Goal: Navigation & Orientation: Find specific page/section

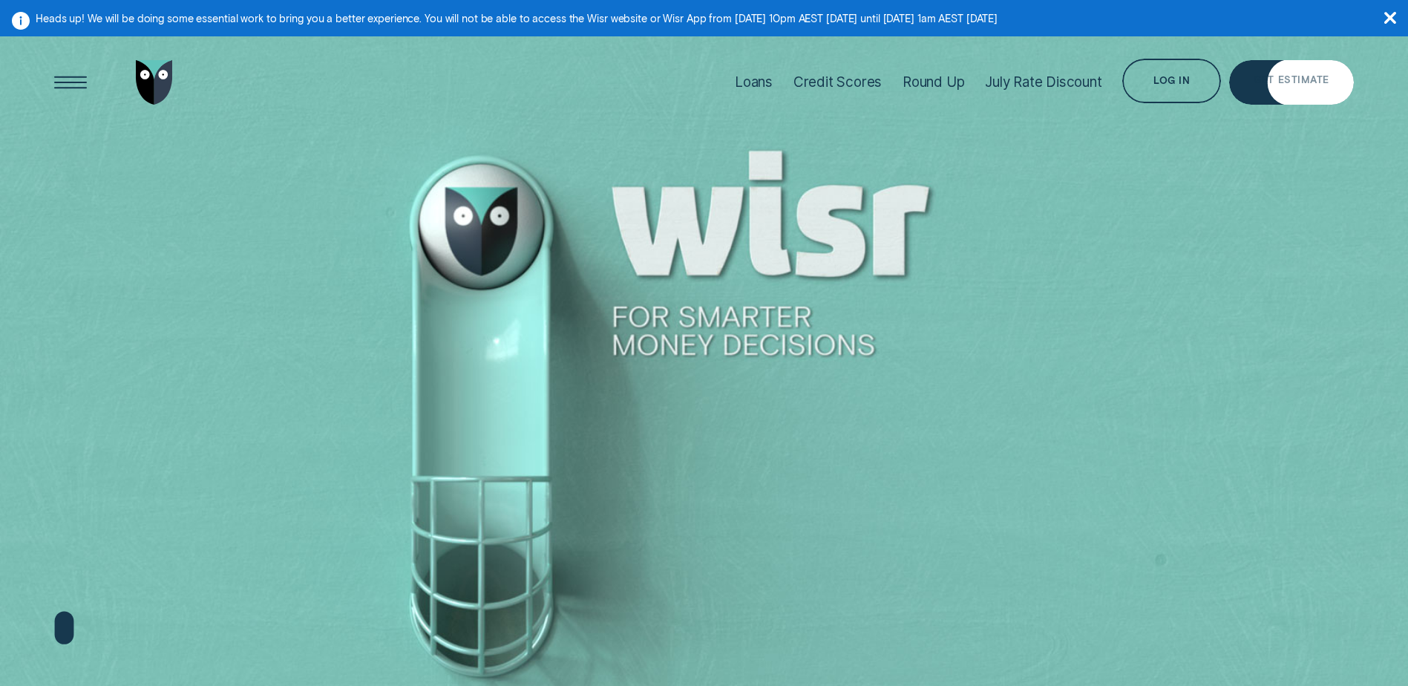
click at [1262, 55] on div "Loans Credit Scores Round Up July Rate Discount Log in Log in Customer Dashboar…" at bounding box center [1038, 82] width 629 height 99
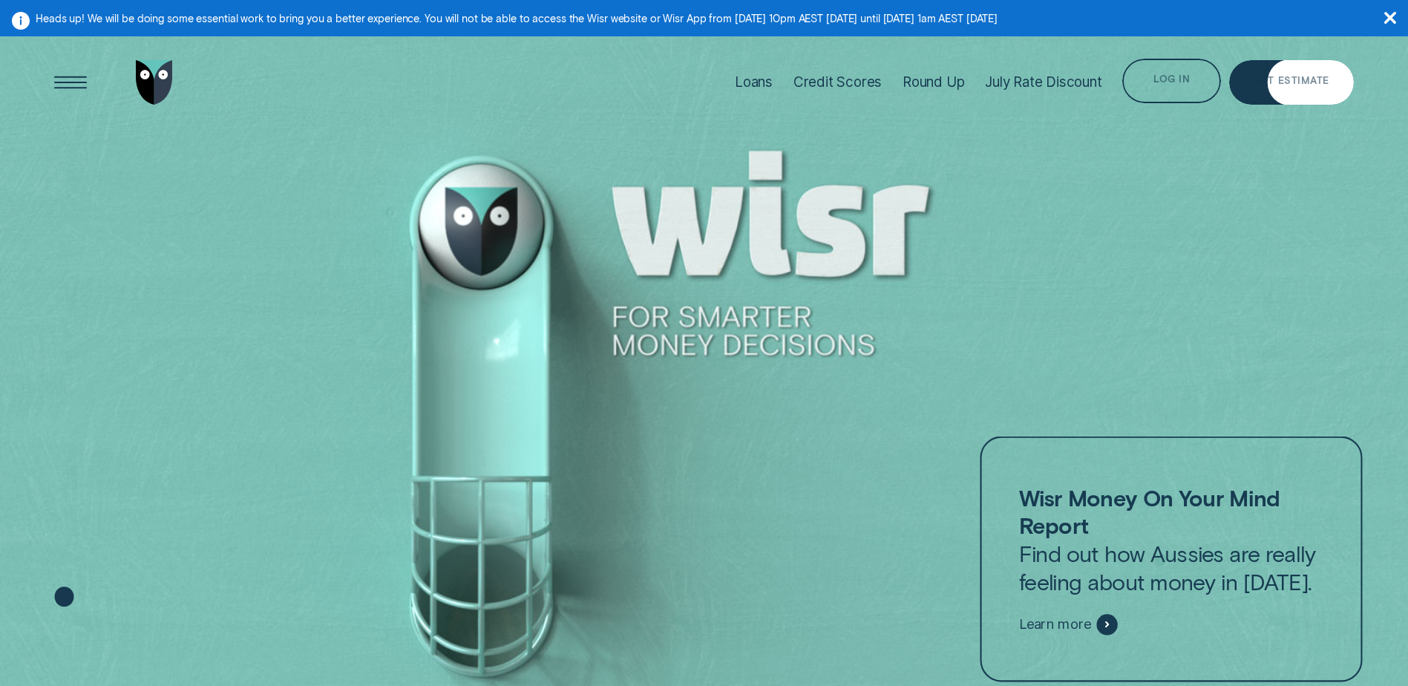
click at [1176, 79] on div "Log in" at bounding box center [1171, 83] width 36 height 9
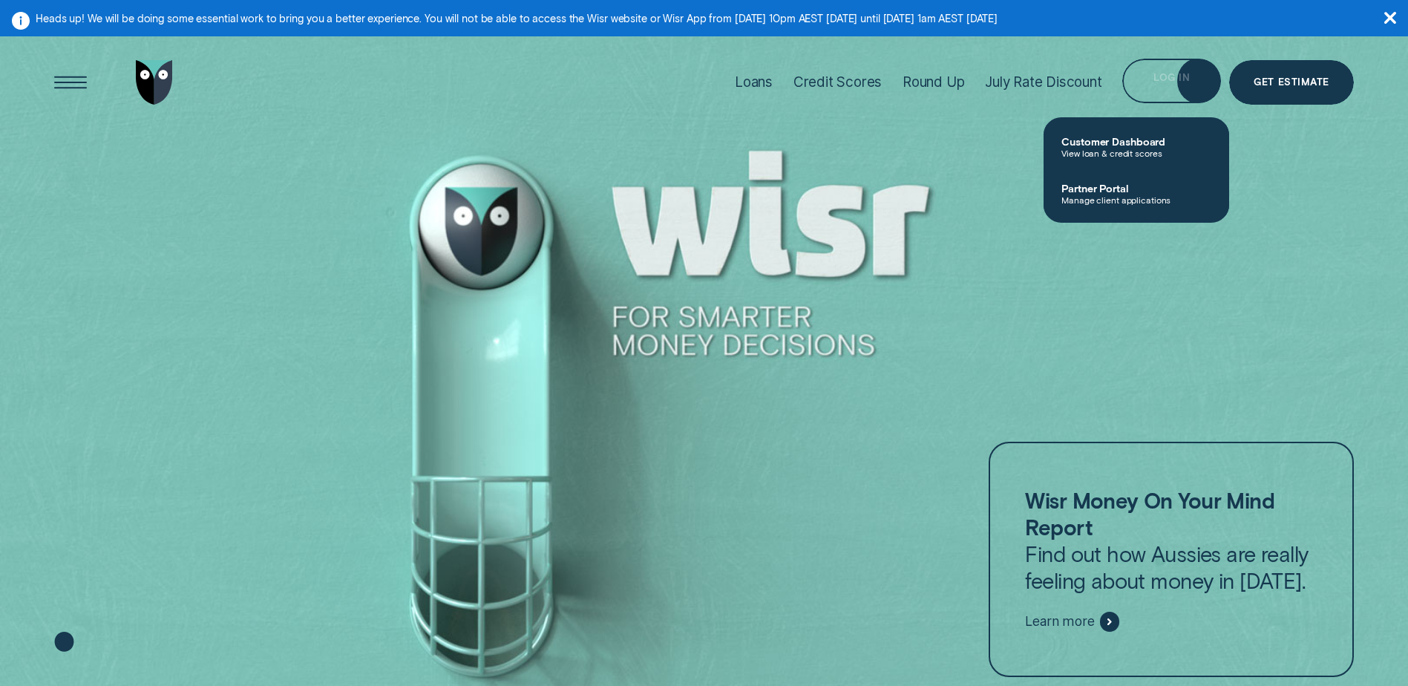
click at [1104, 152] on span "View loan & credit scores" at bounding box center [1136, 153] width 150 height 10
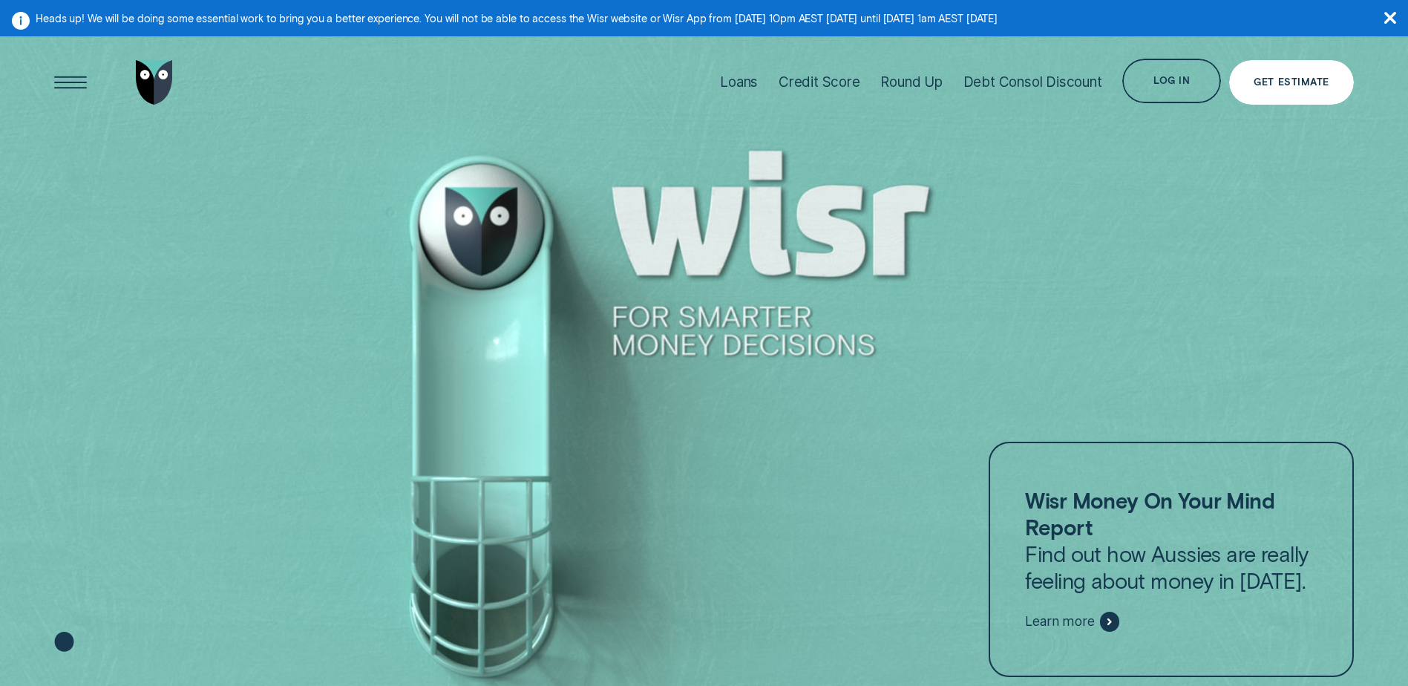
click at [1160, 71] on div "Log in" at bounding box center [1171, 81] width 99 height 45
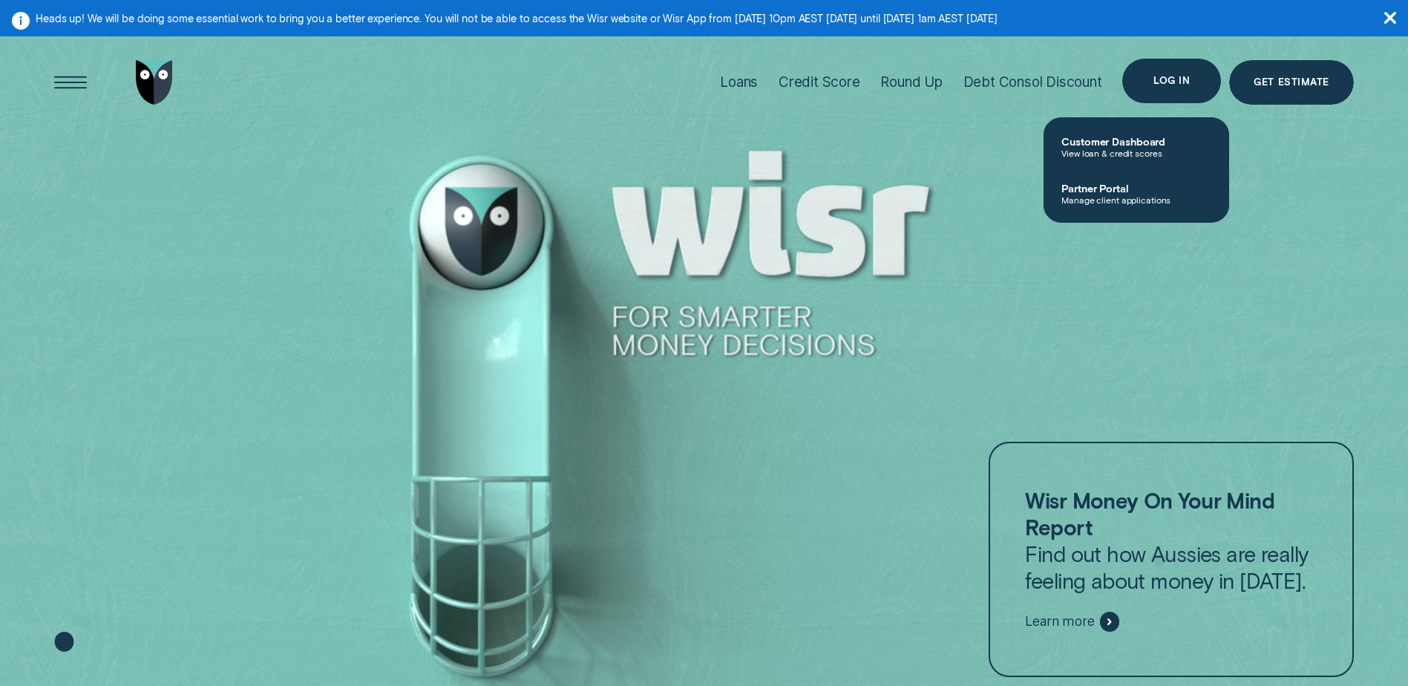
click at [1167, 85] on div "Log in" at bounding box center [1171, 80] width 36 height 9
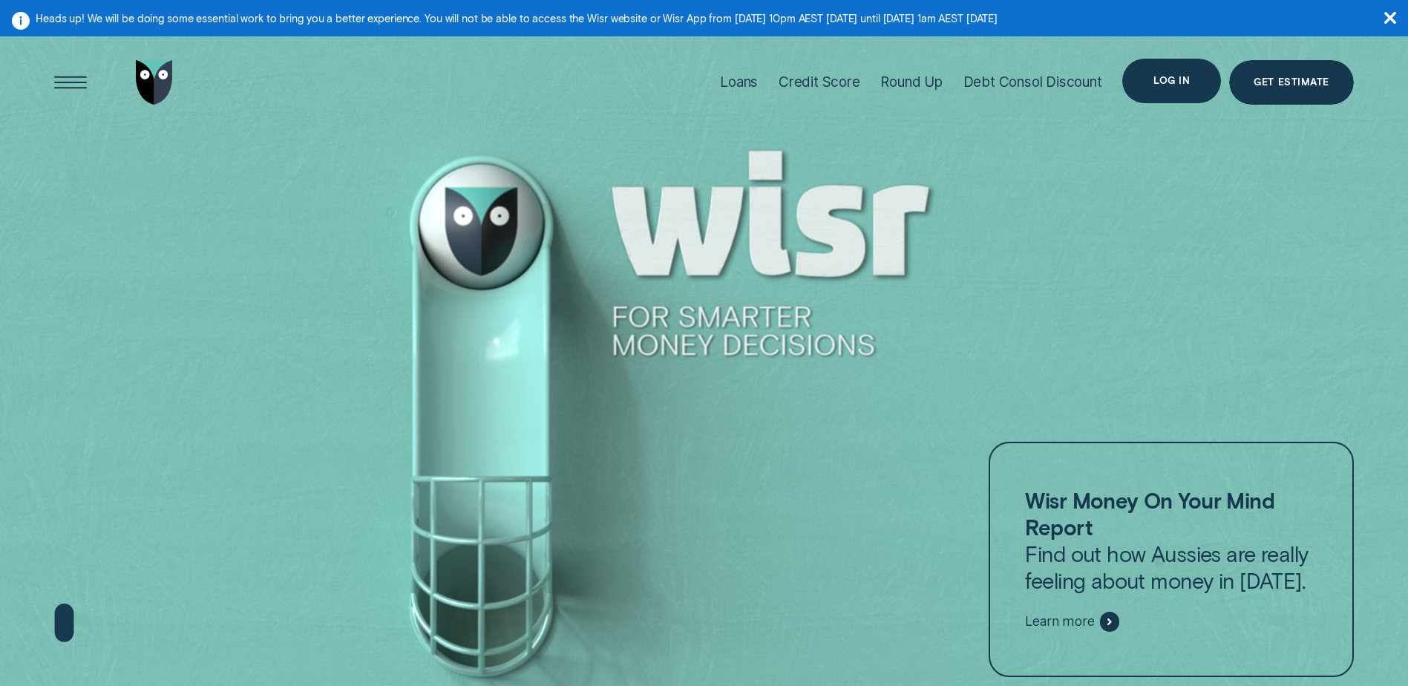
click at [1165, 91] on div "Log in" at bounding box center [1171, 81] width 99 height 45
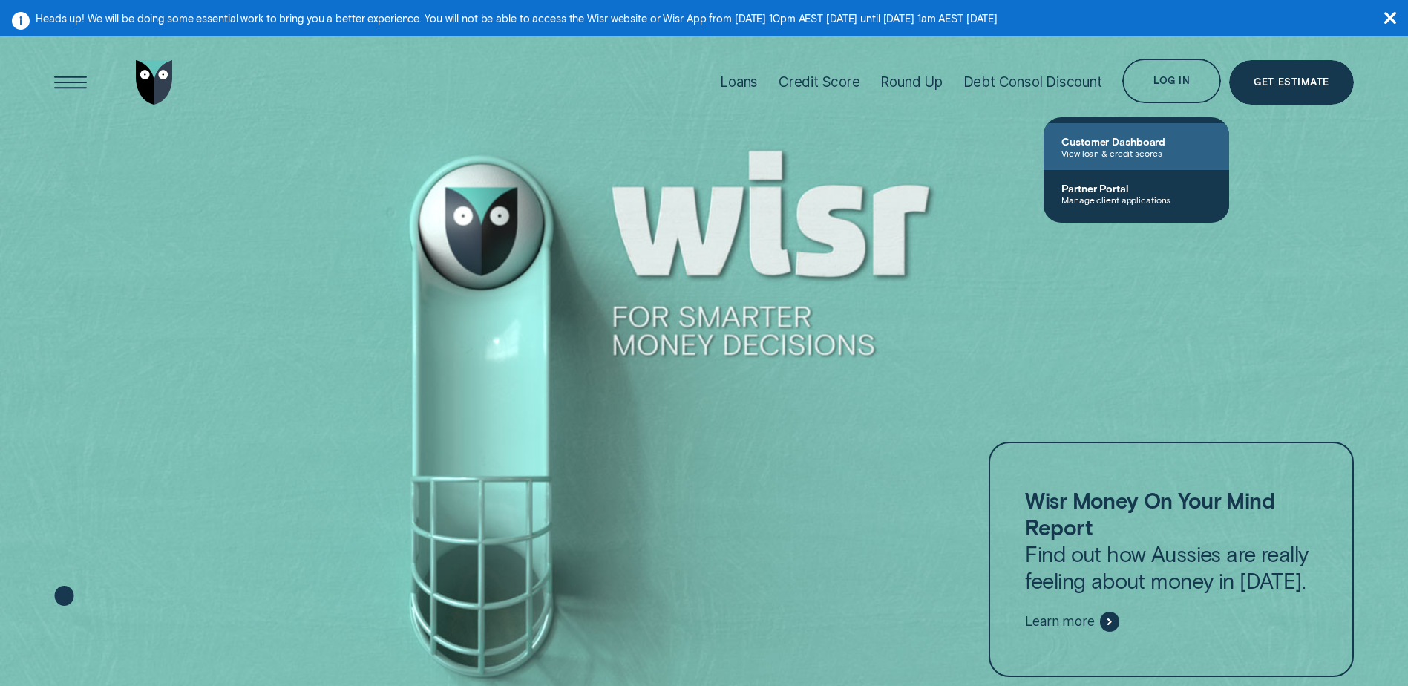
click at [1138, 148] on span "View loan & credit scores" at bounding box center [1136, 153] width 150 height 10
